Goal: Information Seeking & Learning: Learn about a topic

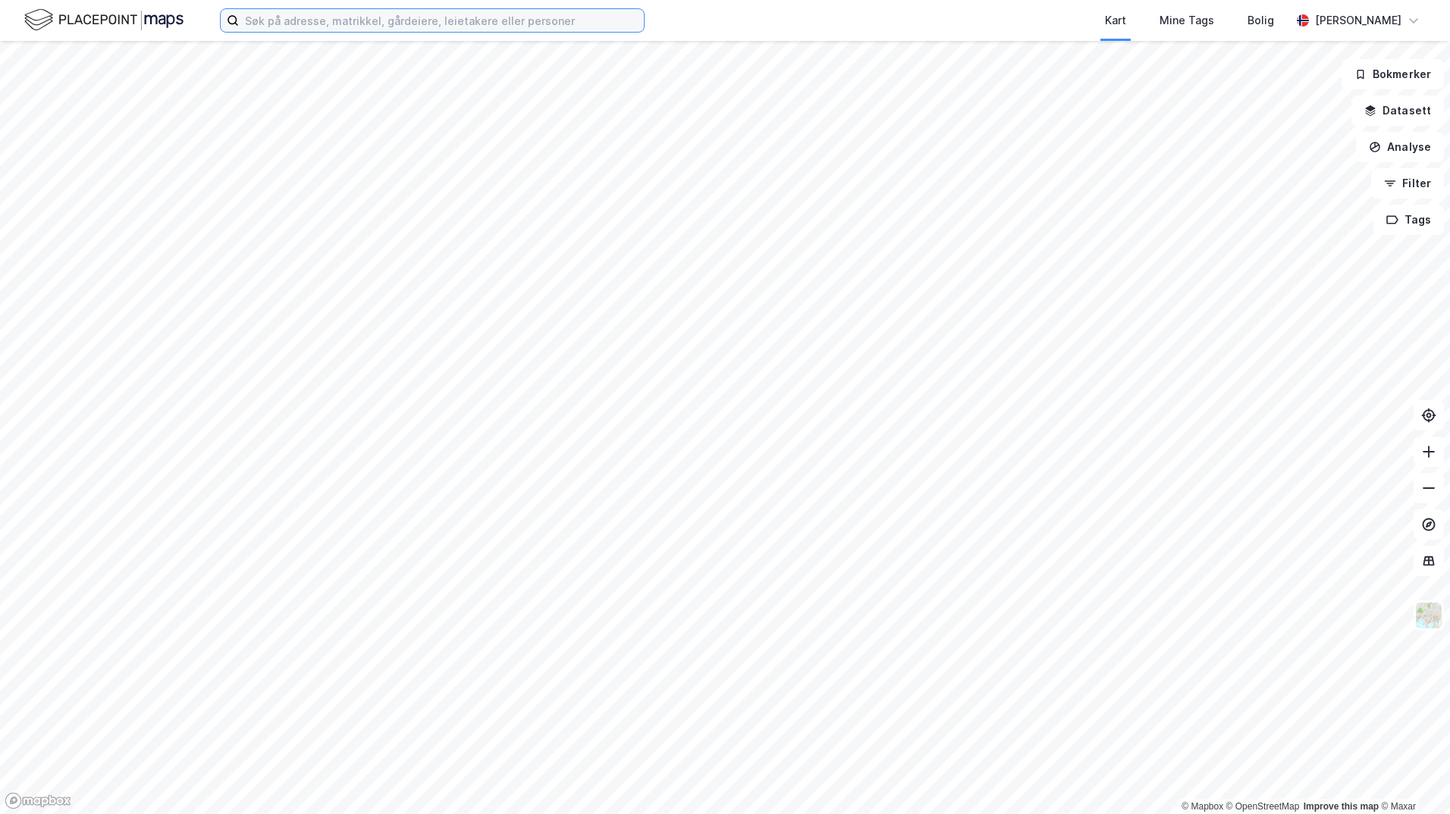
click at [544, 20] on input at bounding box center [441, 20] width 405 height 23
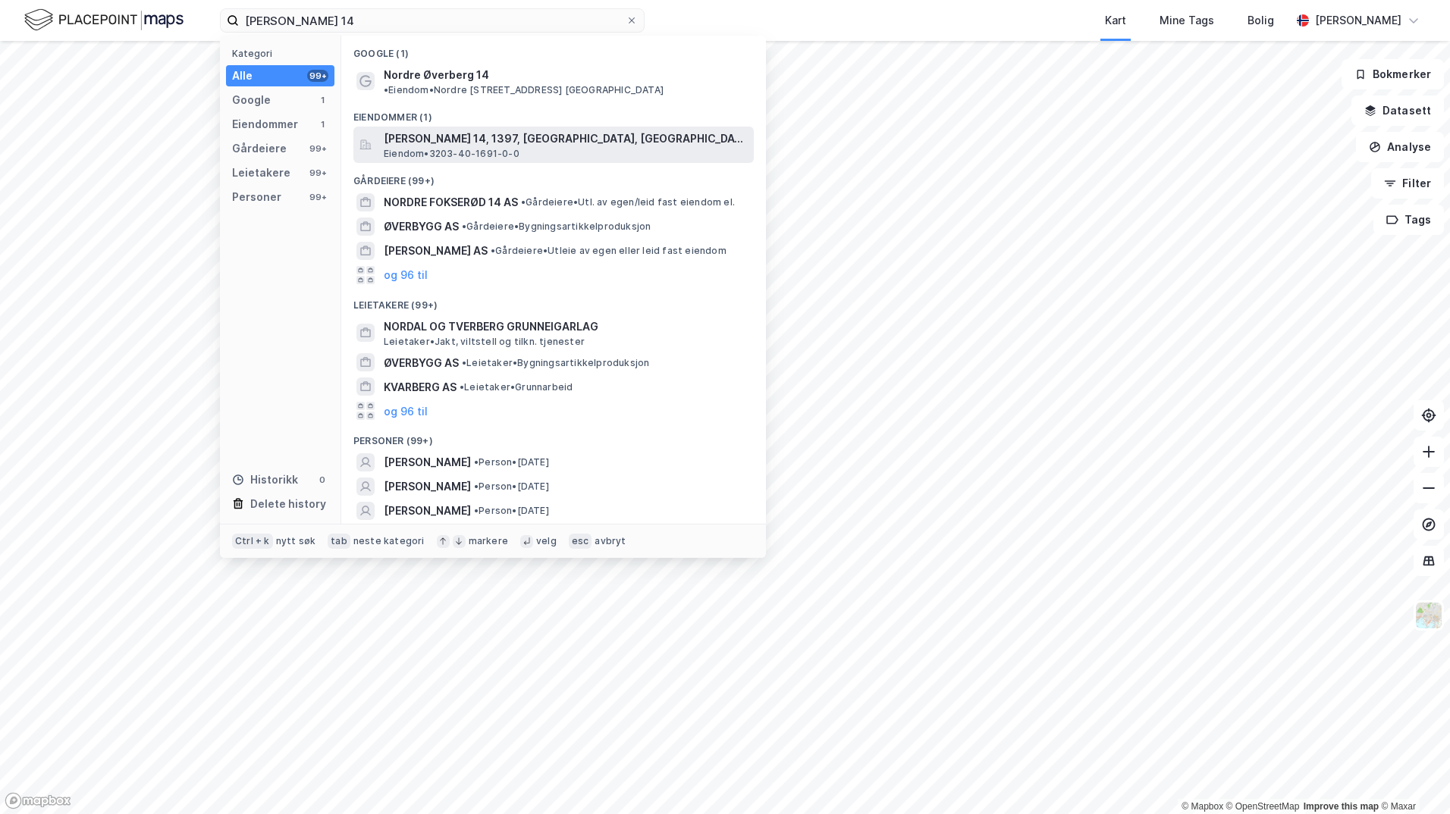
click at [443, 130] on span "[PERSON_NAME] 14, 1397, [GEOGRAPHIC_DATA], [GEOGRAPHIC_DATA]" at bounding box center [566, 139] width 364 height 18
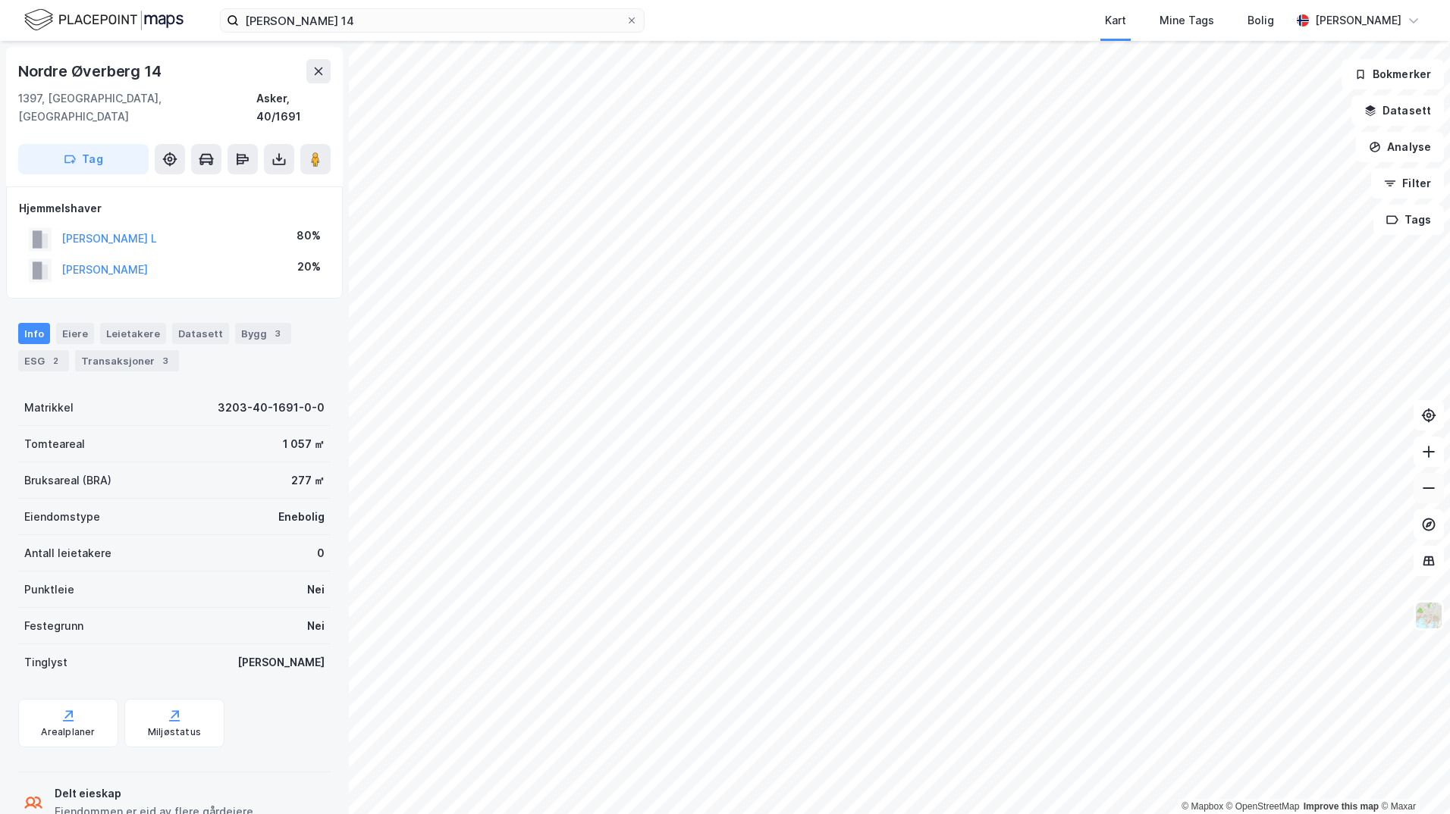
click at [1426, 483] on icon at bounding box center [1428, 488] width 15 height 15
click at [366, 18] on input "[PERSON_NAME] 14" at bounding box center [432, 20] width 387 height 23
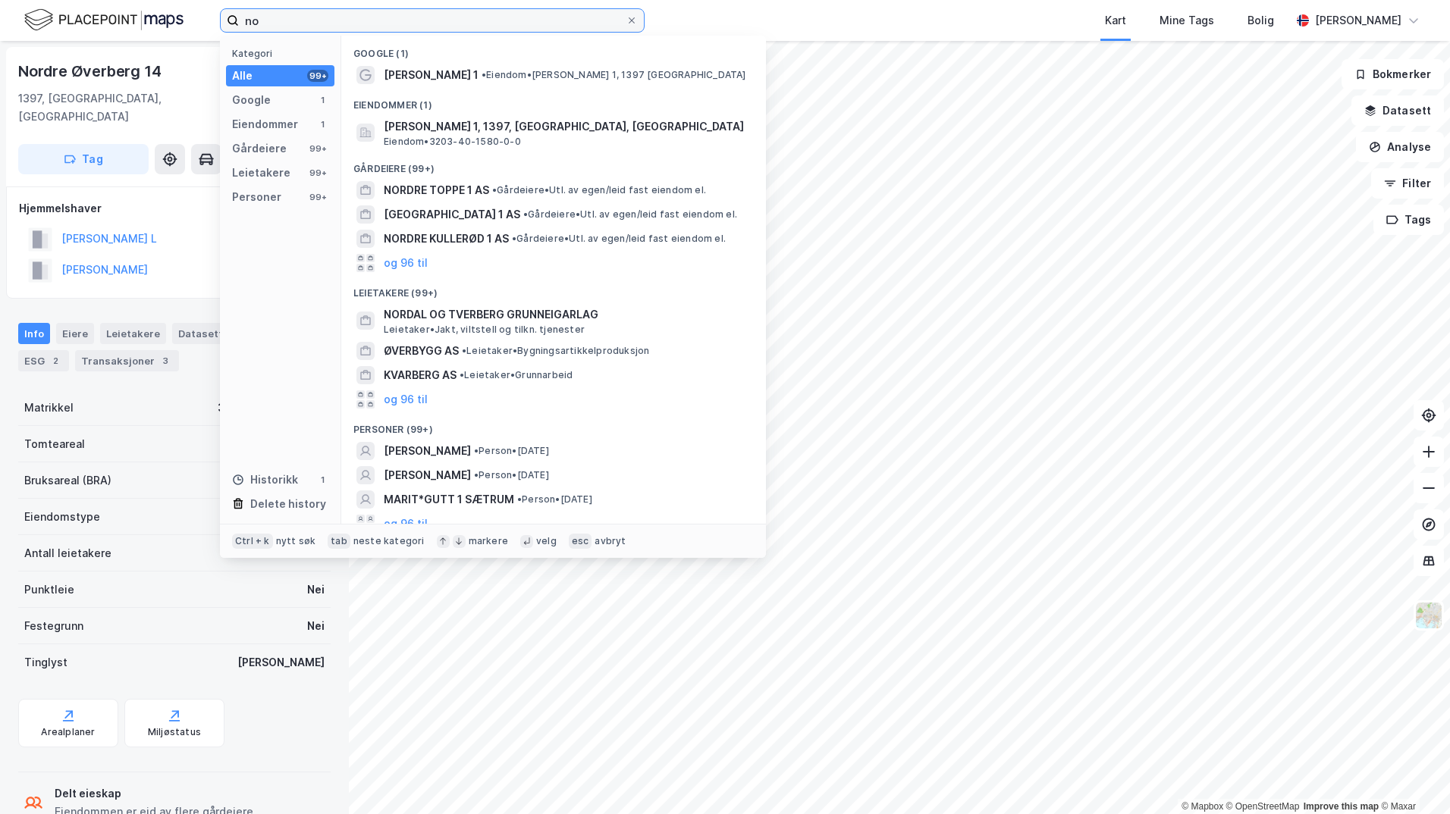
type input "n"
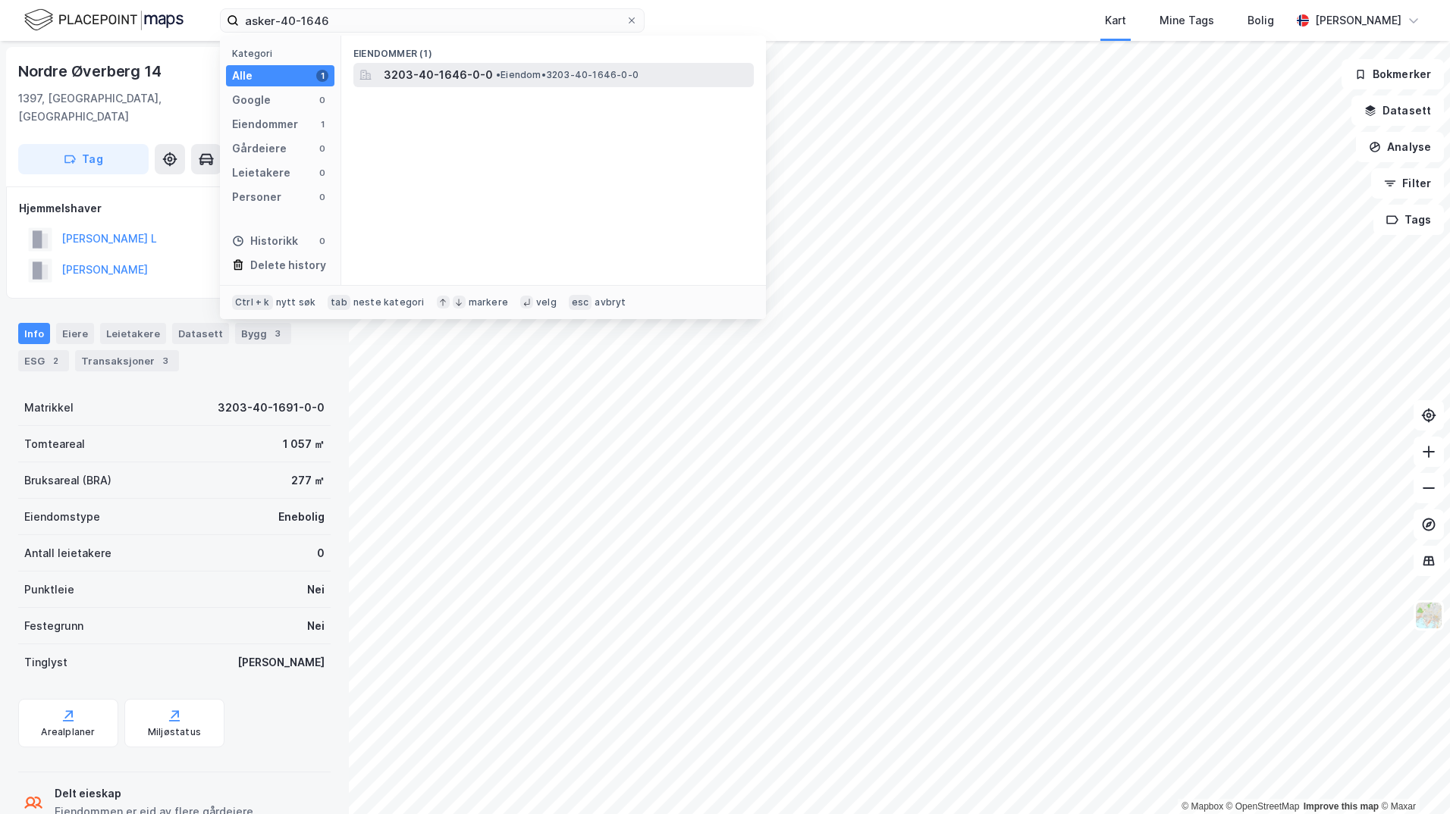
click at [440, 81] on span "3203-40-1646-0-0" at bounding box center [438, 75] width 109 height 18
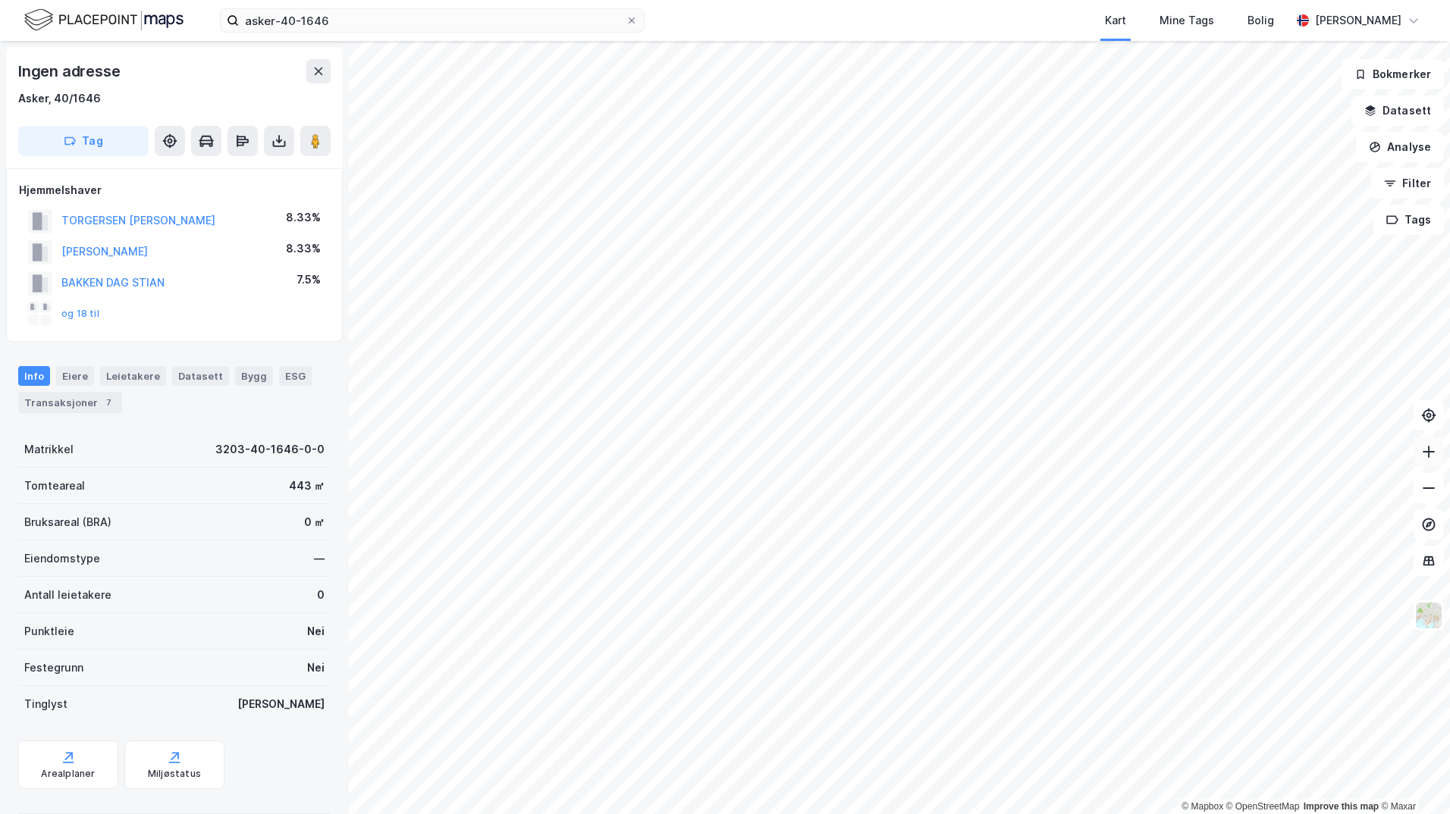
click at [1421, 447] on icon at bounding box center [1428, 451] width 15 height 15
click at [0, 0] on button "og 18 til" at bounding box center [0, 0] width 0 height 0
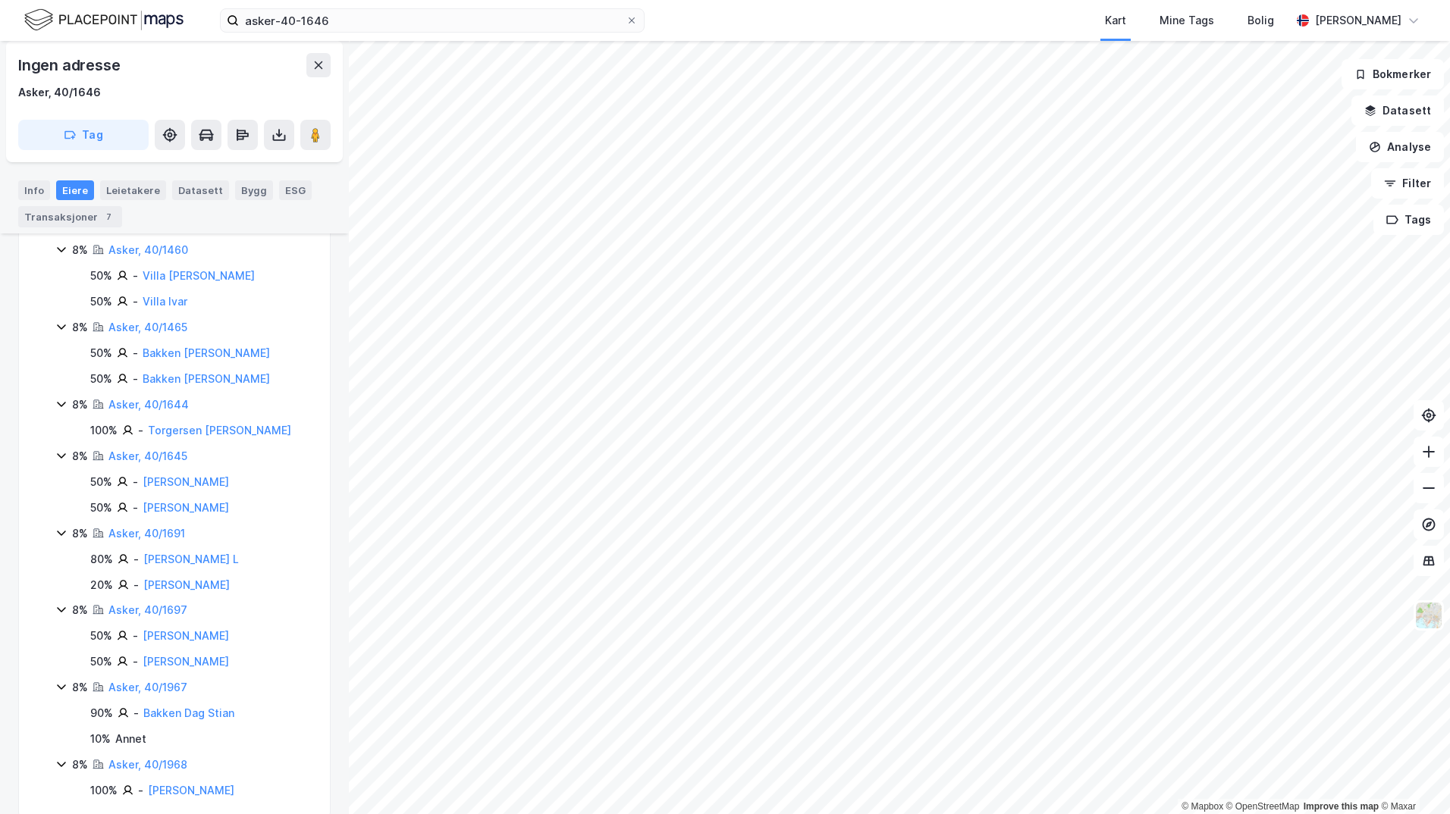
scroll to position [613, 0]
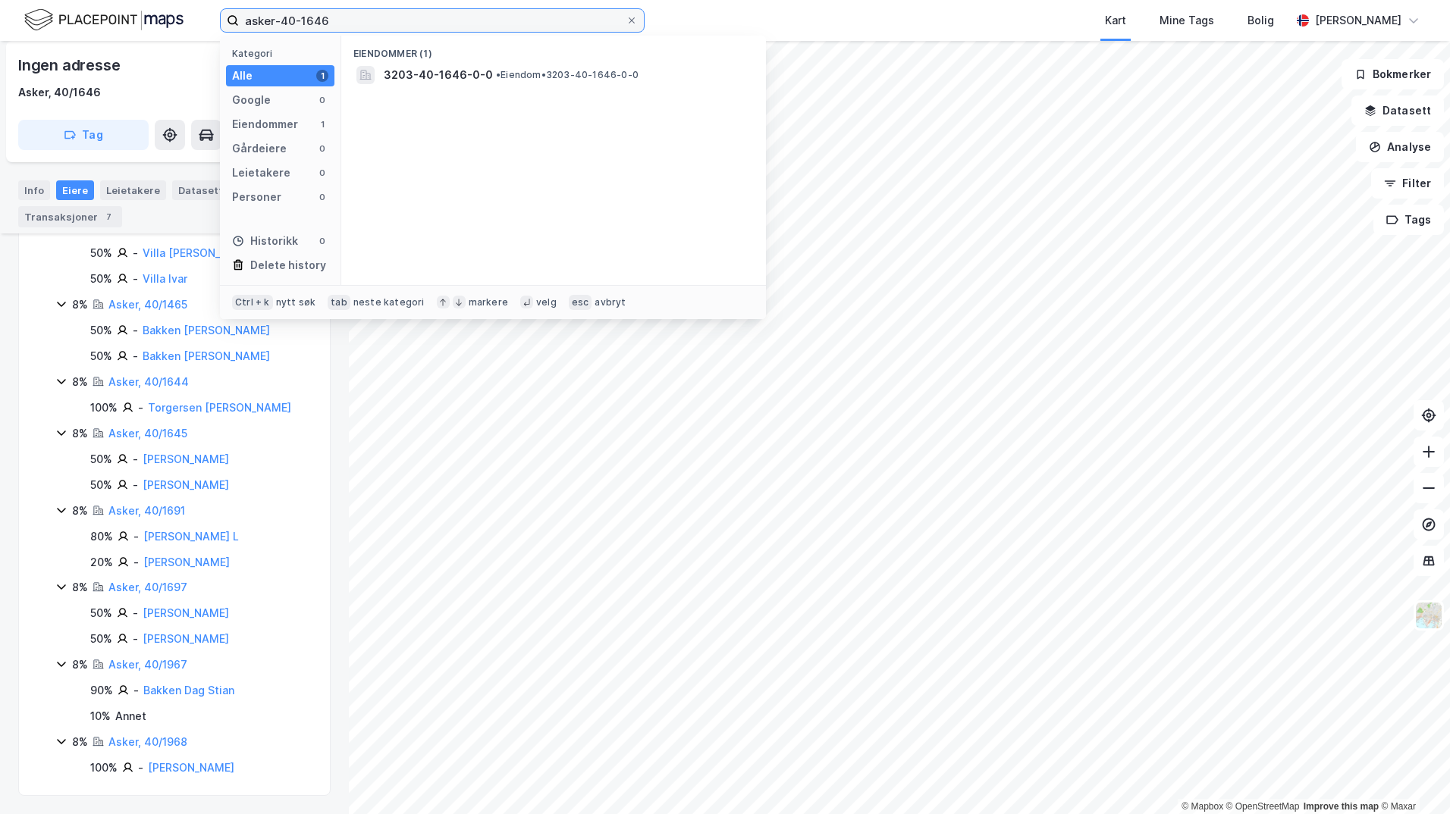
click at [336, 14] on input "asker-40-1646" at bounding box center [432, 20] width 387 height 23
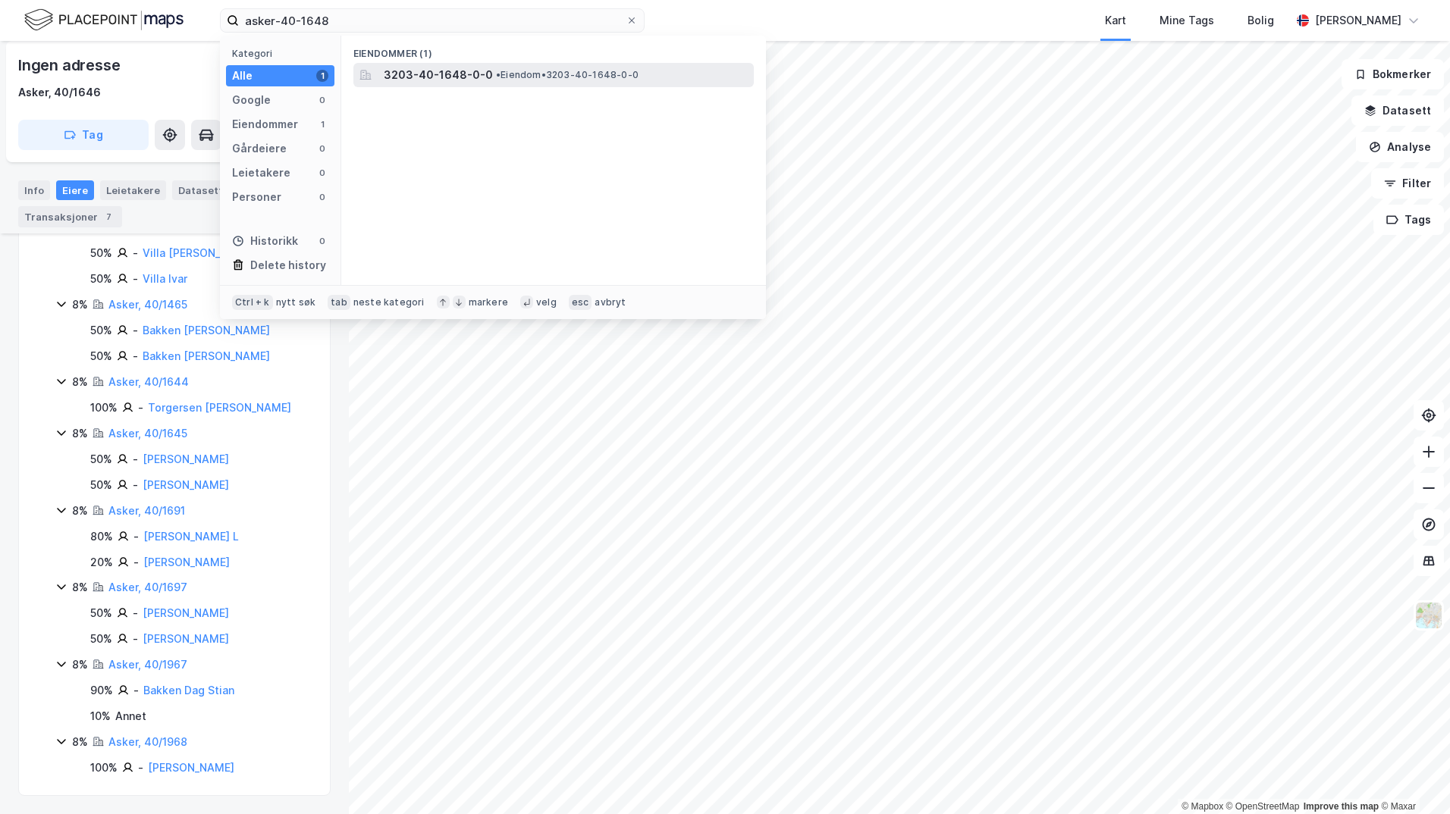
click at [421, 70] on span "3203-40-1648-0-0" at bounding box center [438, 75] width 109 height 18
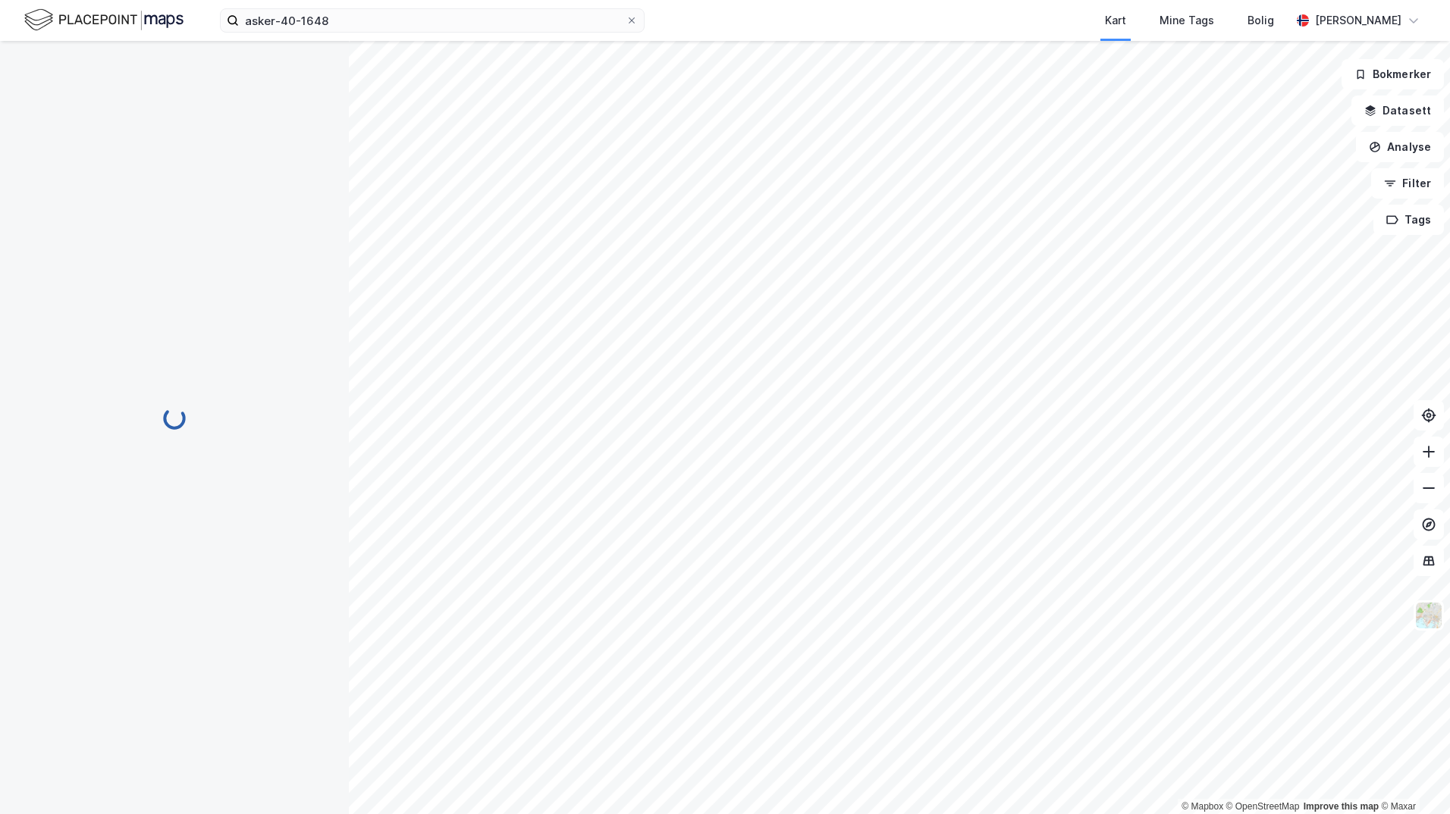
scroll to position [535, 0]
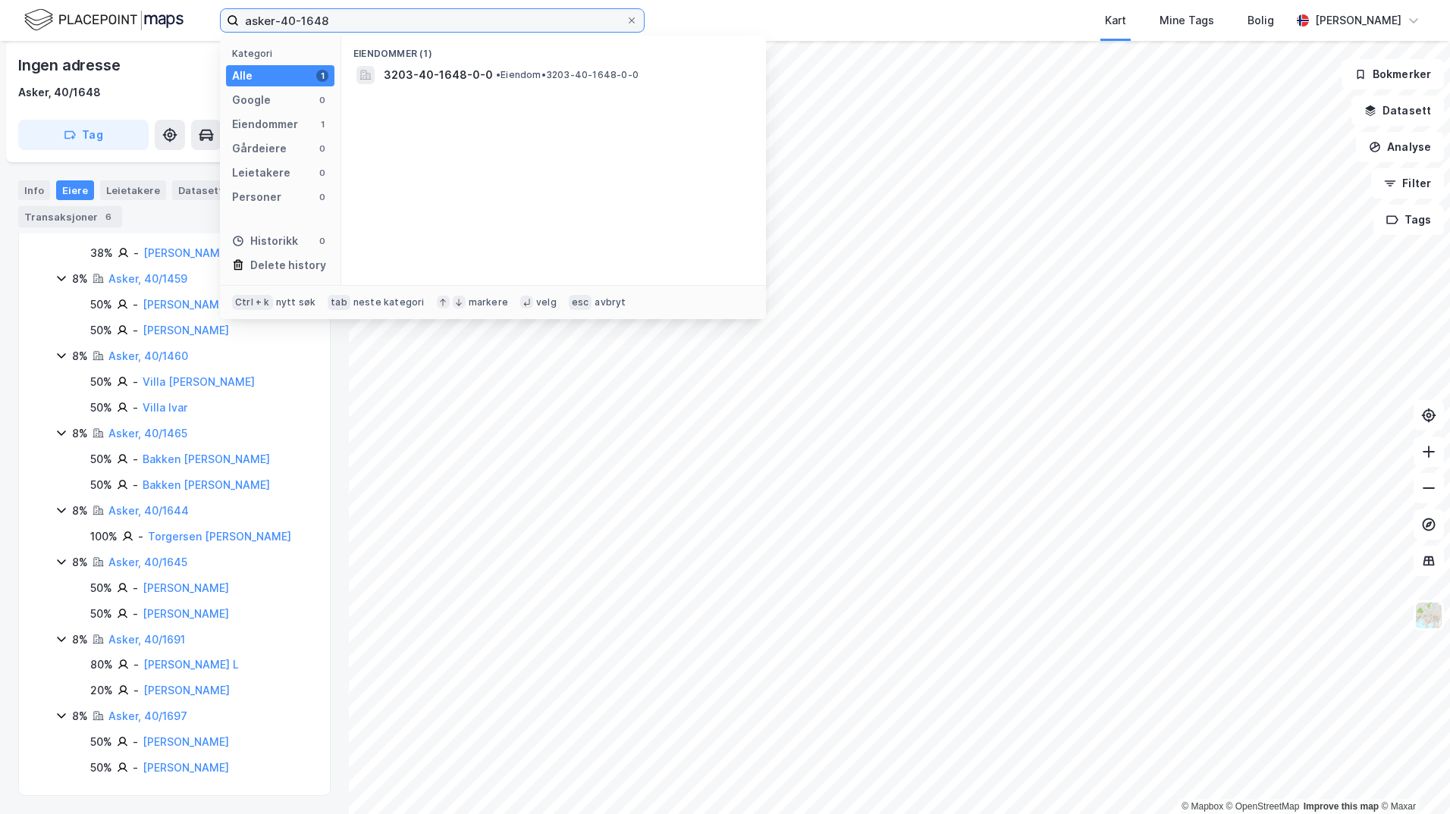
click at [355, 19] on input "asker-40-1648" at bounding box center [432, 20] width 387 height 23
type input "asker-40-1651"
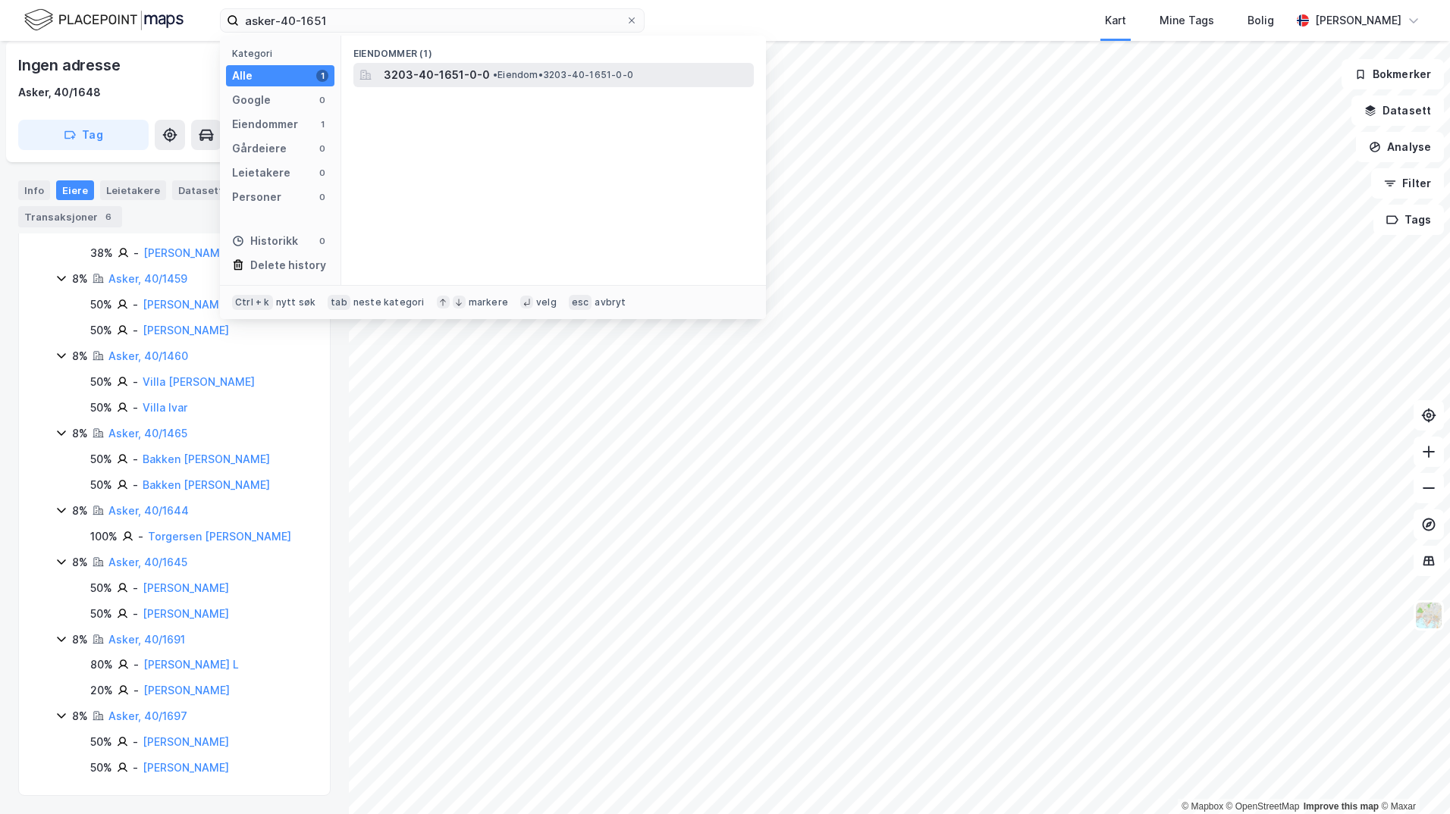
click at [447, 75] on span "3203-40-1651-0-0" at bounding box center [437, 75] width 106 height 18
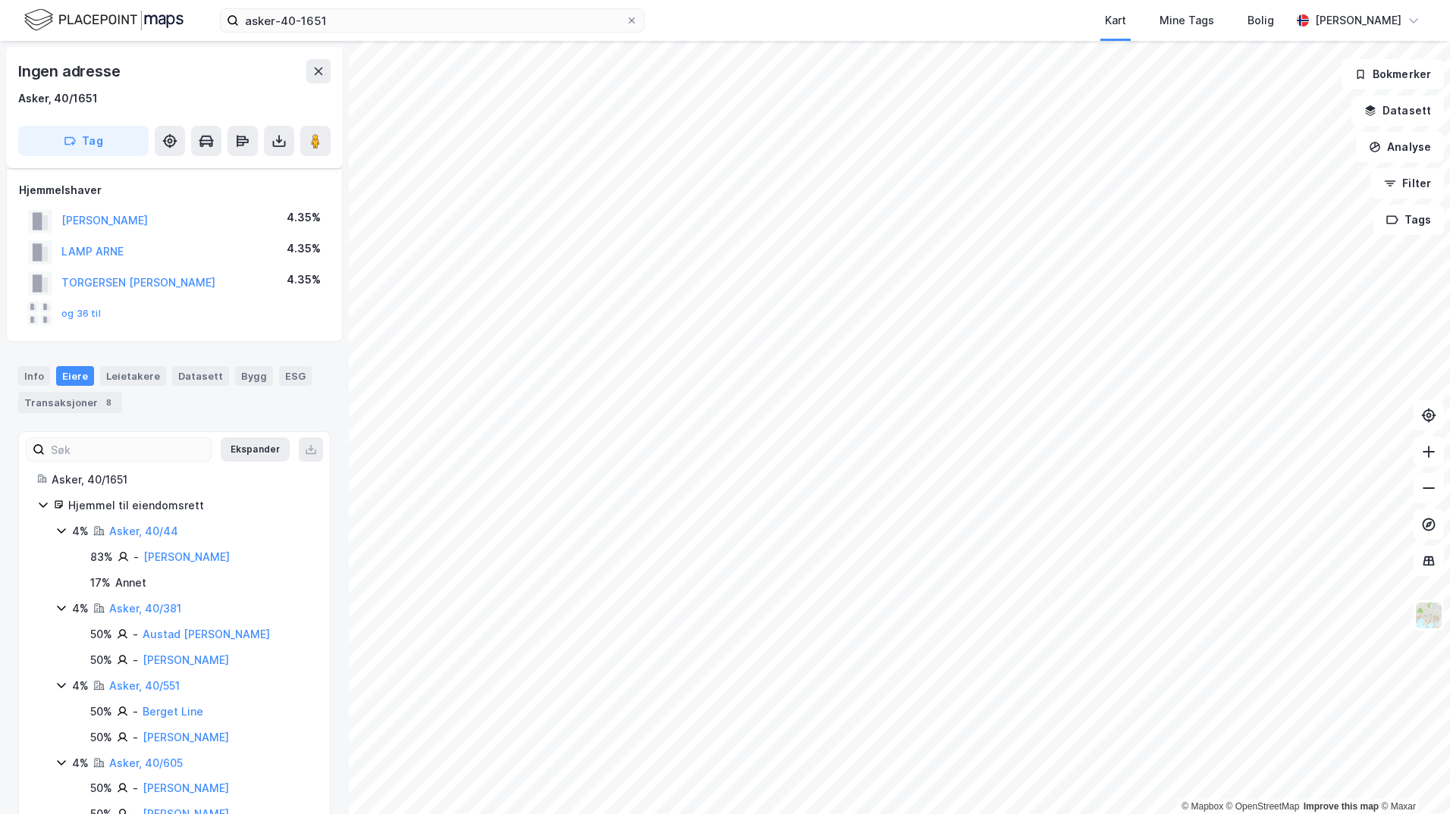
scroll to position [535, 0]
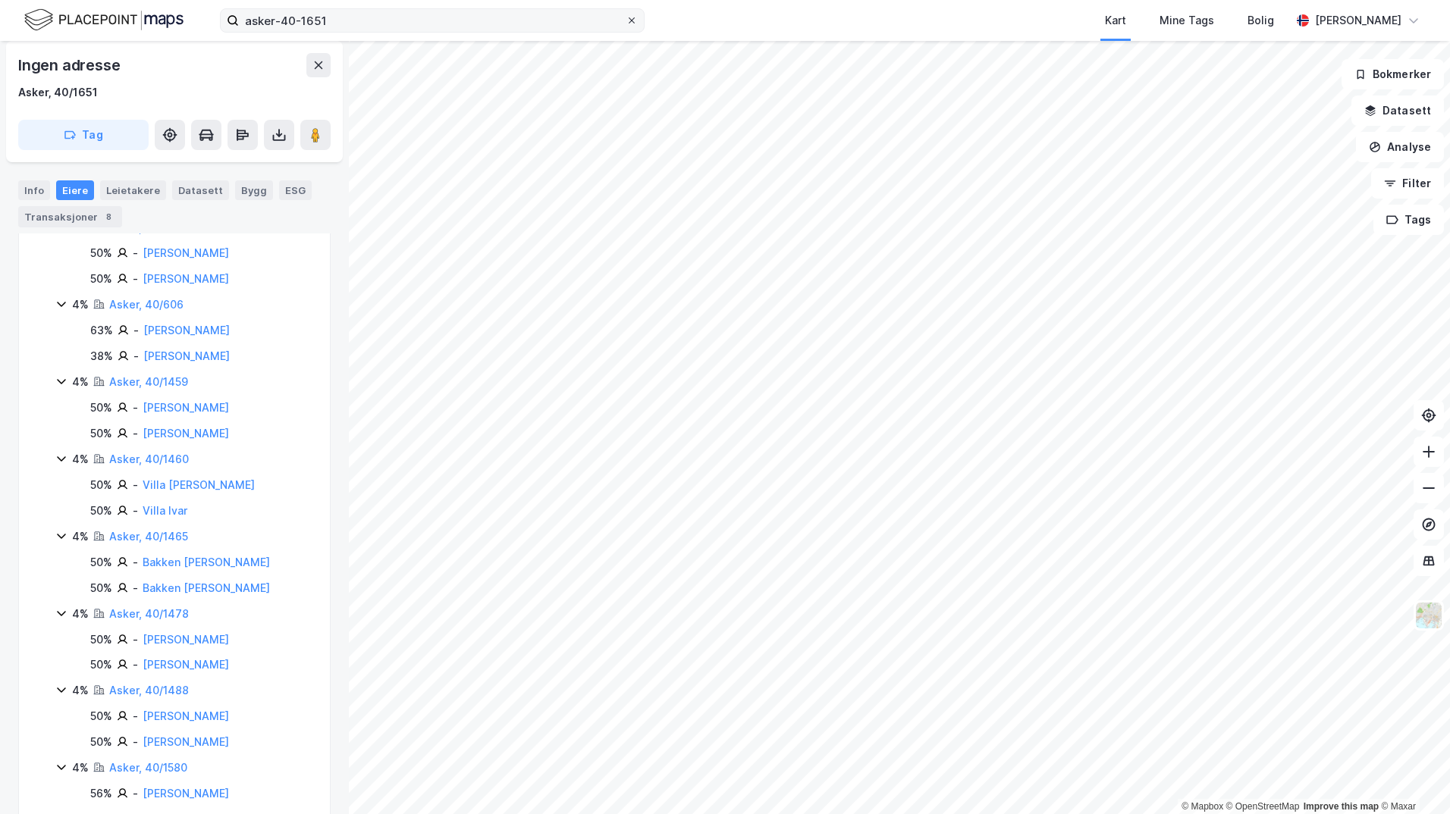
click at [631, 18] on icon at bounding box center [631, 20] width 9 height 9
click at [625, 18] on input "asker-40-1651" at bounding box center [432, 20] width 387 height 23
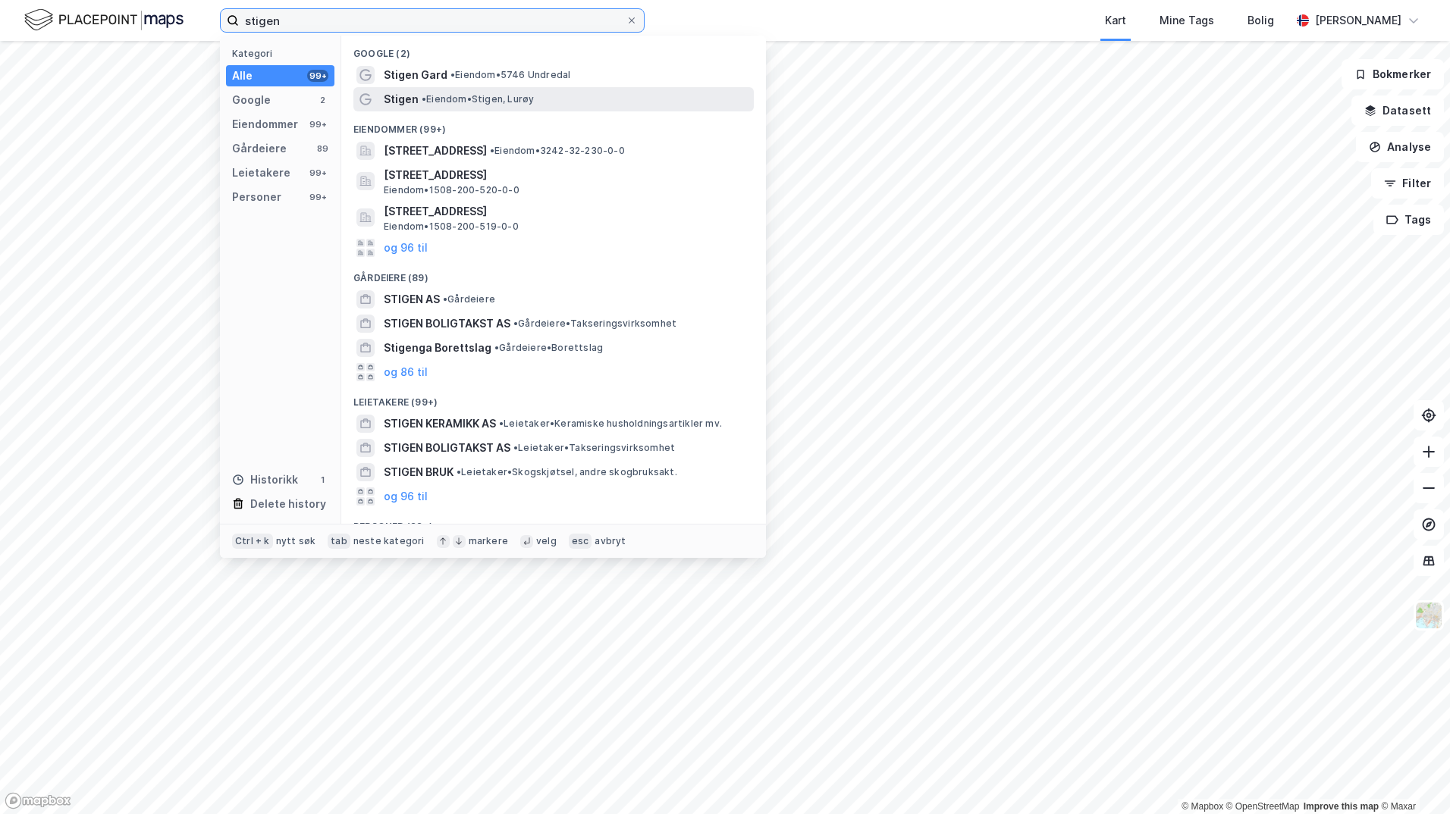
type input "stigen"
click at [455, 96] on span "• Eiendom • Stigen, [GEOGRAPHIC_DATA]" at bounding box center [478, 99] width 112 height 12
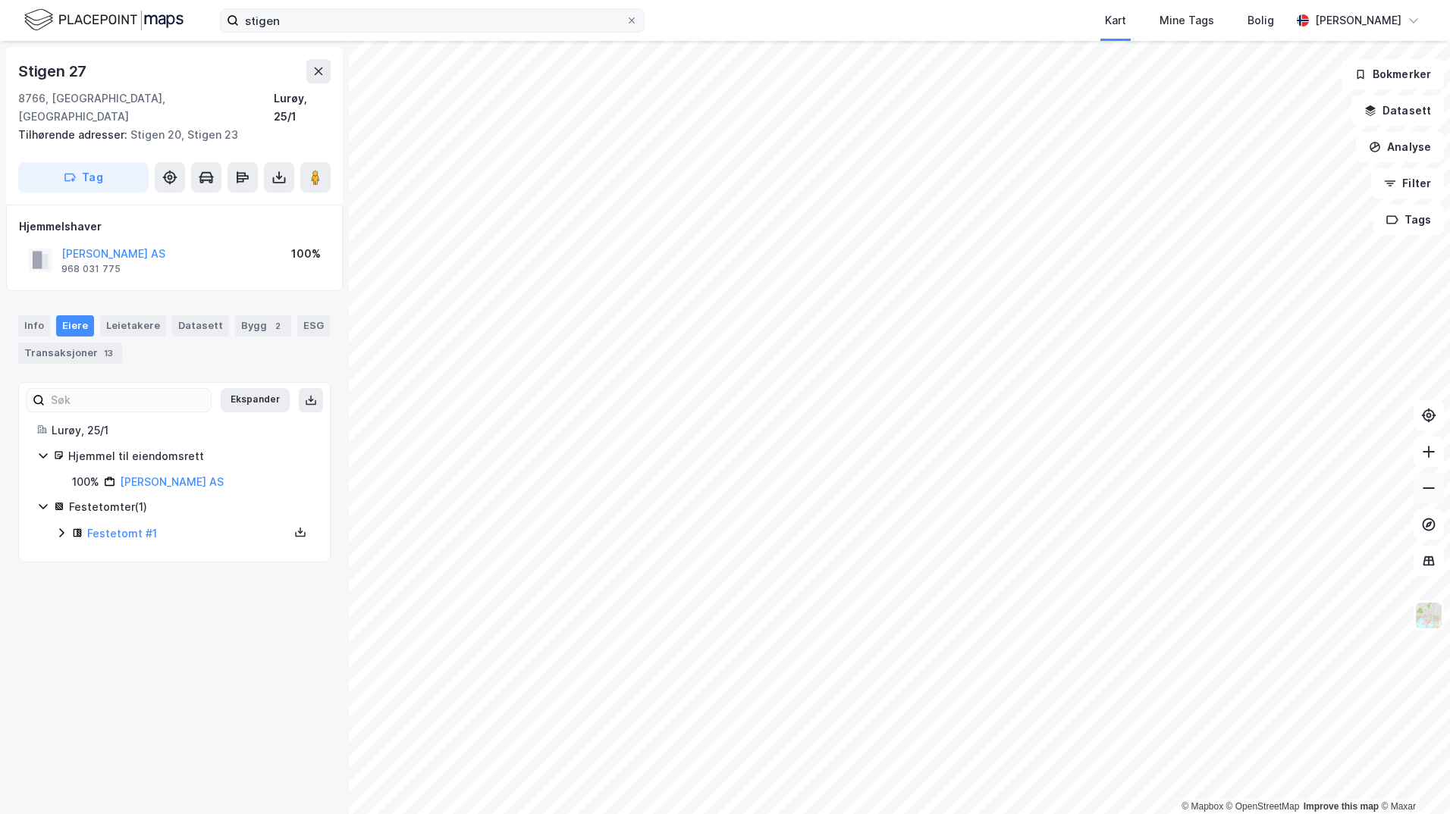
click at [1431, 487] on icon at bounding box center [1428, 488] width 15 height 15
click at [1429, 449] on icon at bounding box center [1428, 451] width 15 height 15
click at [32, 315] on div "Info" at bounding box center [34, 325] width 32 height 21
